Goal: Task Accomplishment & Management: Use online tool/utility

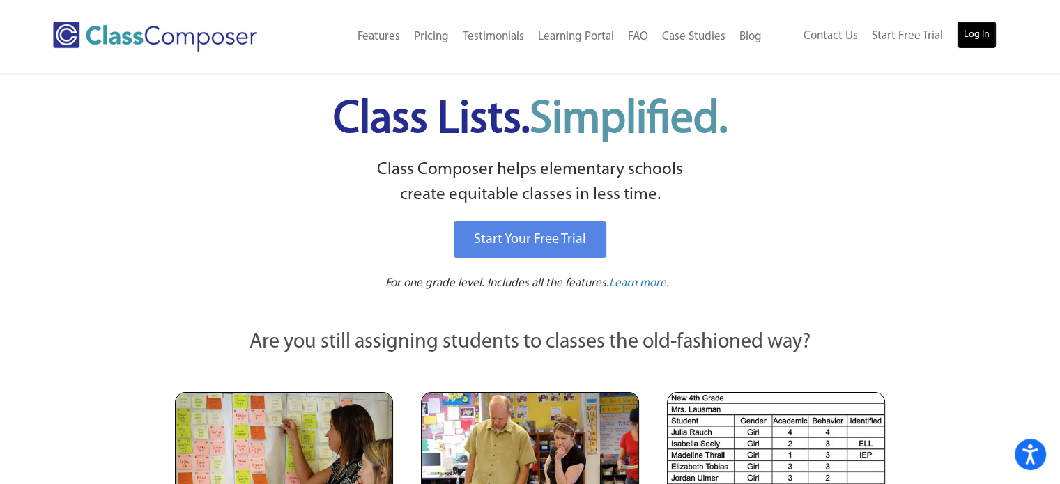
click at [958, 32] on link "Log In" at bounding box center [977, 35] width 40 height 28
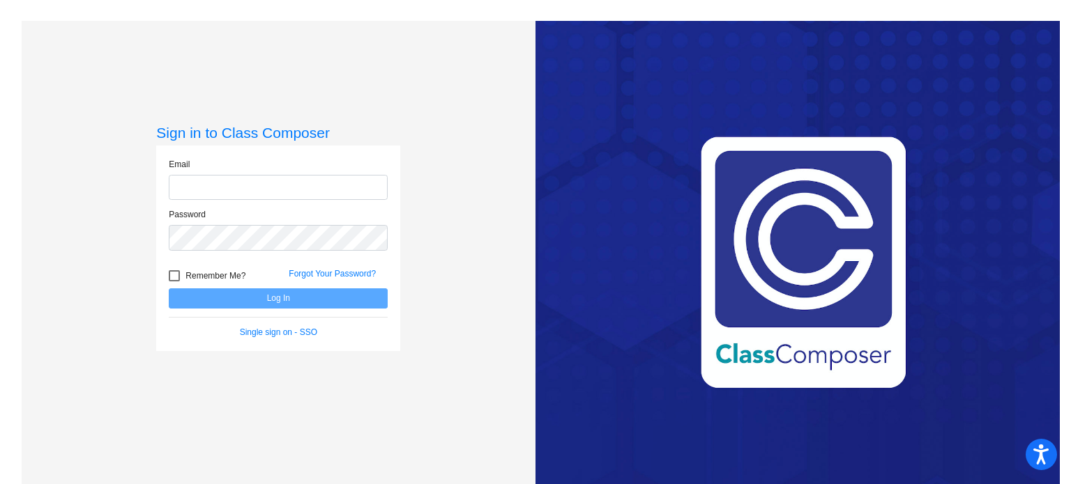
type input "[EMAIL_ADDRESS][DOMAIN_NAME]"
click at [276, 299] on button "Log In" at bounding box center [278, 299] width 219 height 20
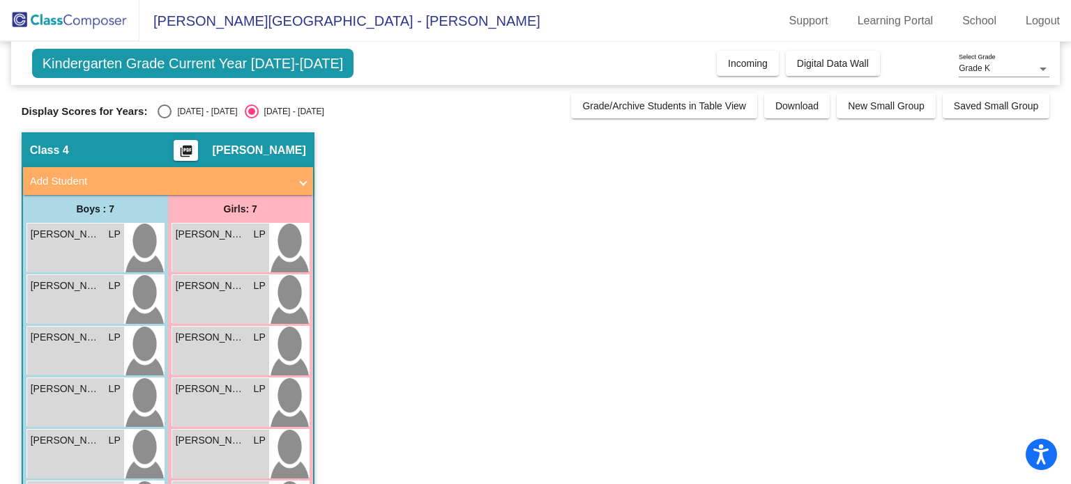
click at [142, 67] on span "Kindergarten Grade Current Year 2025-2026" at bounding box center [193, 63] width 322 height 29
click at [834, 58] on span "Digital Data Wall" at bounding box center [833, 63] width 72 height 11
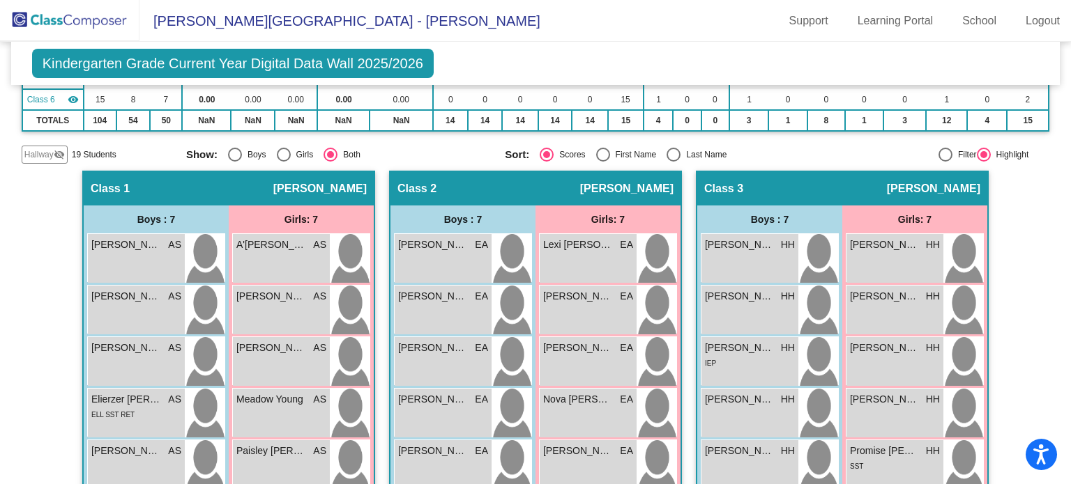
scroll to position [237, 0]
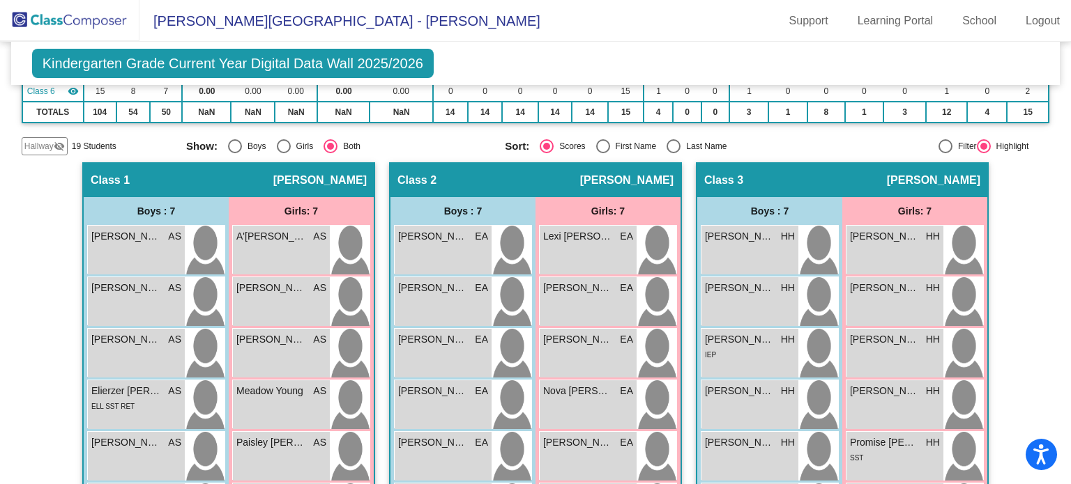
click at [708, 51] on div "Kindergarten Grade Current Year Digital Data Wall 2025/2026 Add, Move, or Retai…" at bounding box center [535, 63] width 1049 height 43
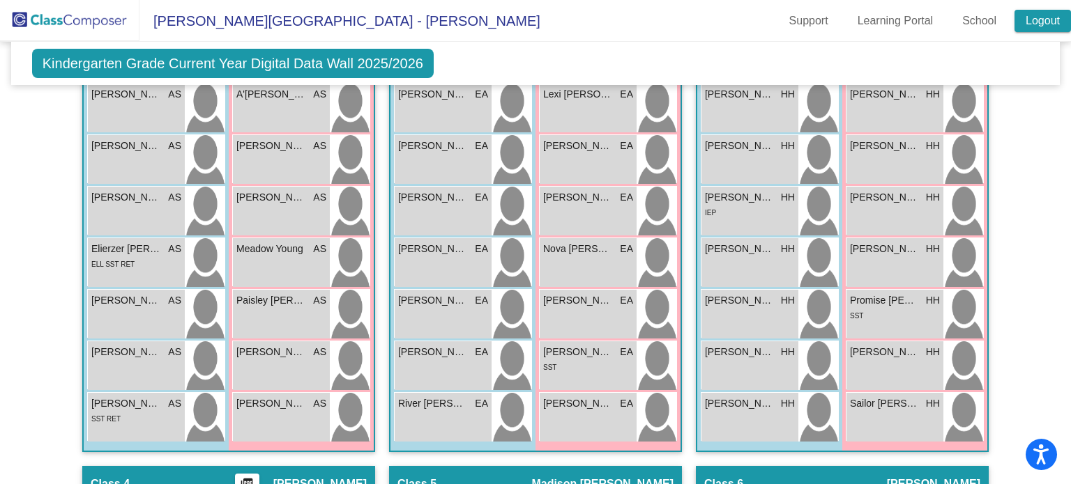
scroll to position [0, 0]
